Goal: Information Seeking & Learning: Learn about a topic

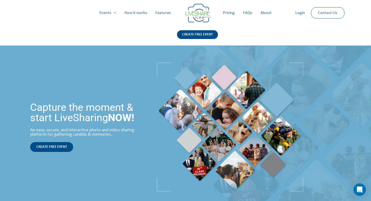
click at [228, 14] on link "Pricing" at bounding box center [229, 13] width 20 height 16
